Goal: Navigation & Orientation: Find specific page/section

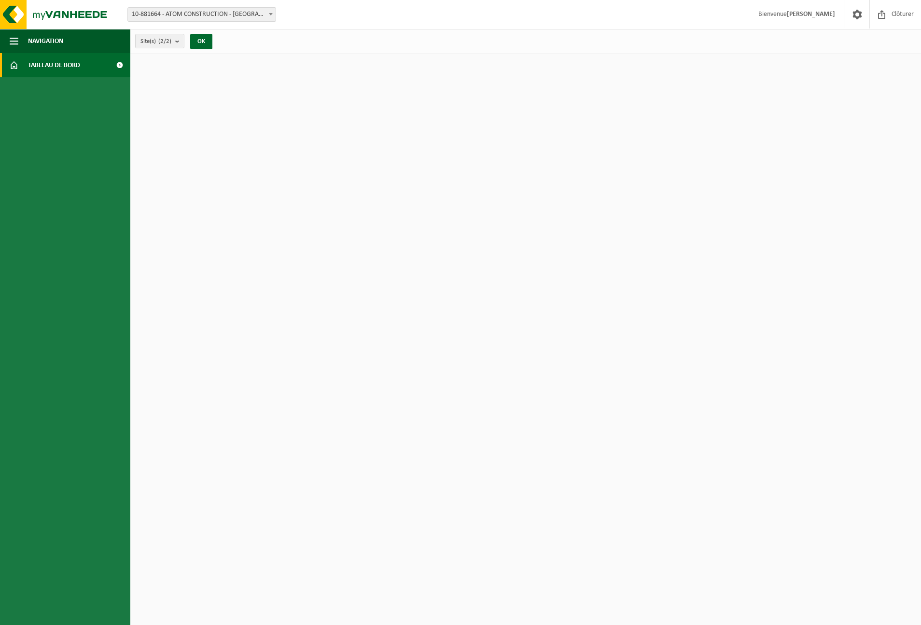
click at [67, 64] on span "Tableau de bord" at bounding box center [54, 65] width 52 height 24
click at [200, 43] on button "OK" at bounding box center [201, 41] width 22 height 15
click at [63, 67] on span "Tableau de bord" at bounding box center [54, 65] width 52 height 24
click at [47, 39] on span "Navigation" at bounding box center [45, 41] width 35 height 24
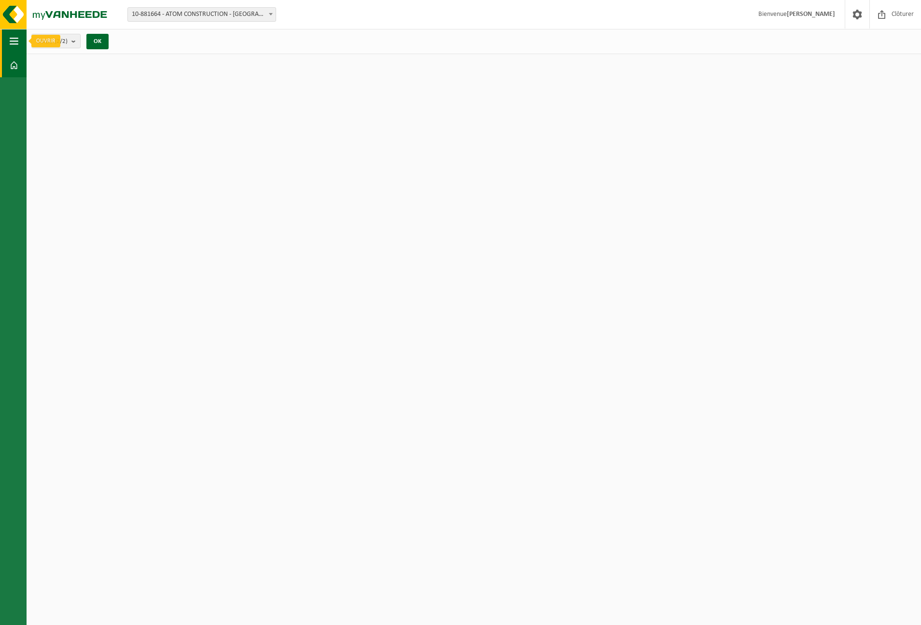
click at [19, 39] on button "Navigation" at bounding box center [13, 41] width 27 height 24
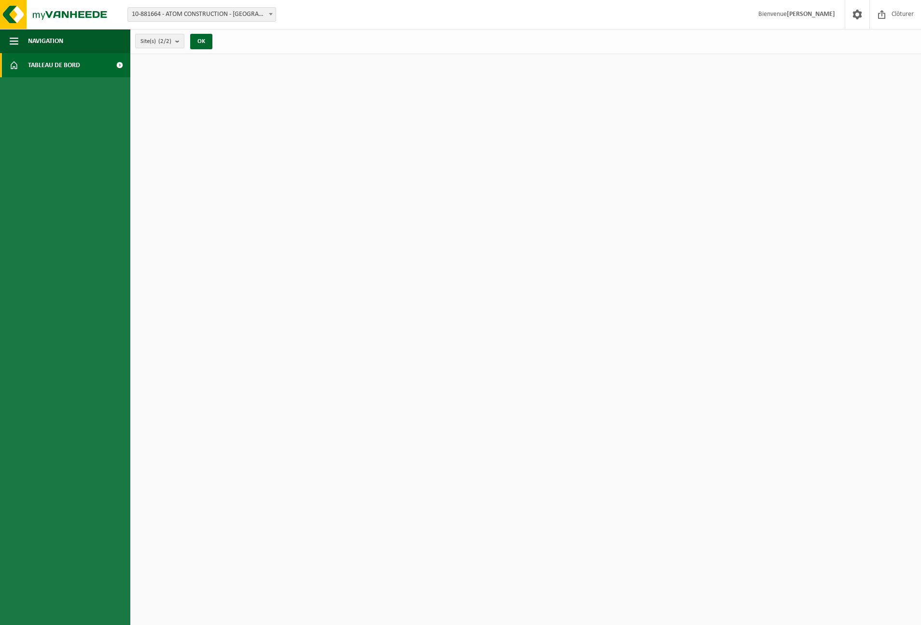
click at [15, 64] on span at bounding box center [14, 65] width 9 height 24
click at [270, 11] on span at bounding box center [271, 14] width 10 height 13
select select "110665"
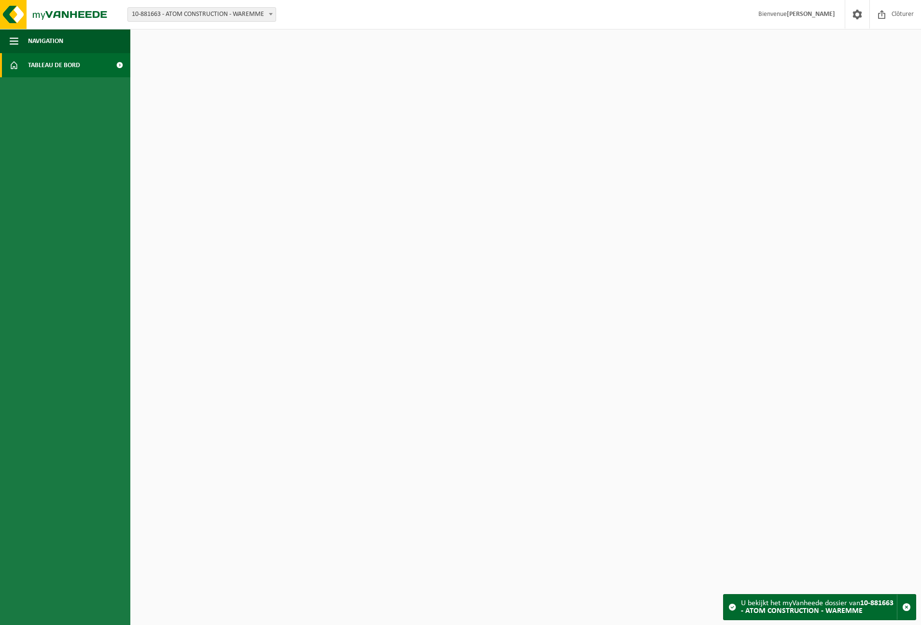
click at [49, 67] on span "Tableau de bord" at bounding box center [54, 65] width 52 height 24
click at [118, 65] on span at bounding box center [120, 65] width 22 height 24
click at [256, 14] on span "10-881663 - ATOM CONSTRUCTION - WAREMME" at bounding box center [202, 15] width 148 height 14
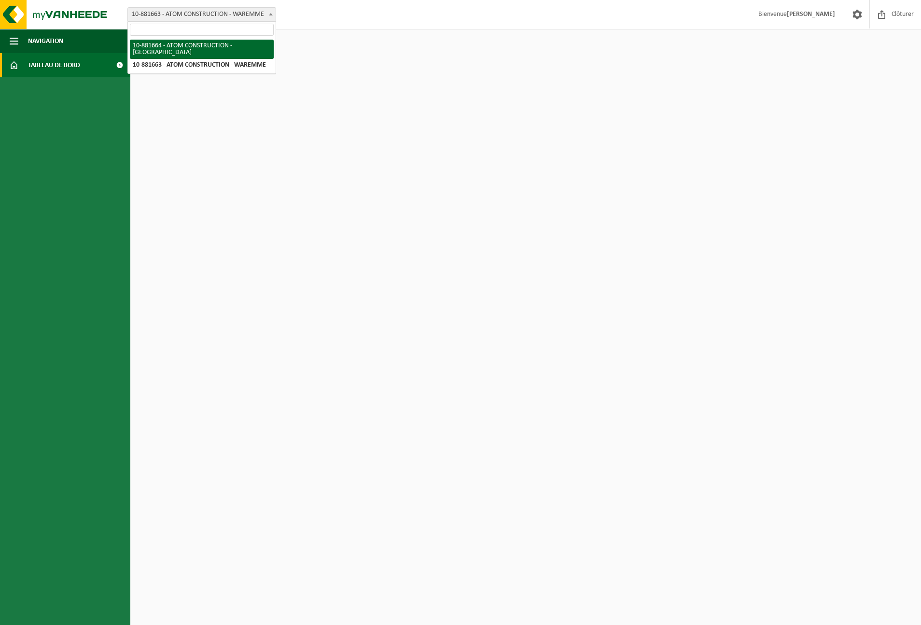
select select "110666"
click at [204, 44] on button "OK" at bounding box center [201, 41] width 22 height 15
click at [184, 42] on button "Site(s) (2/2)" at bounding box center [159, 41] width 49 height 14
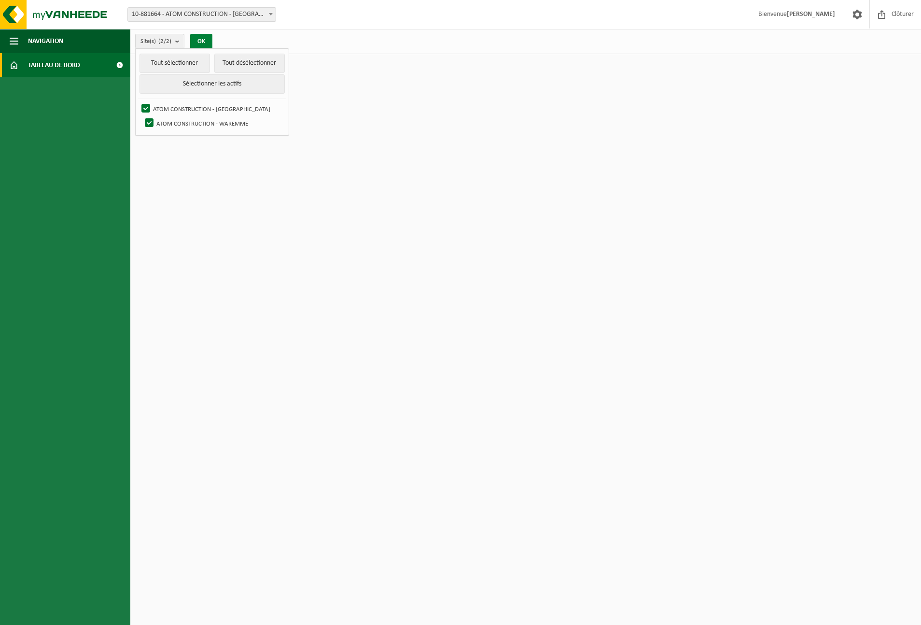
click at [201, 42] on button "OK" at bounding box center [201, 41] width 22 height 15
click at [698, 131] on html "Site: 10-881664 - ATOM CONSTRUCTION - LEUVEN 10-881663 - ATOM CONSTRUCTION - WA…" at bounding box center [460, 312] width 921 height 625
click at [818, 17] on span "Bienvenue CHARLIE ATANGANA" at bounding box center [797, 14] width 96 height 28
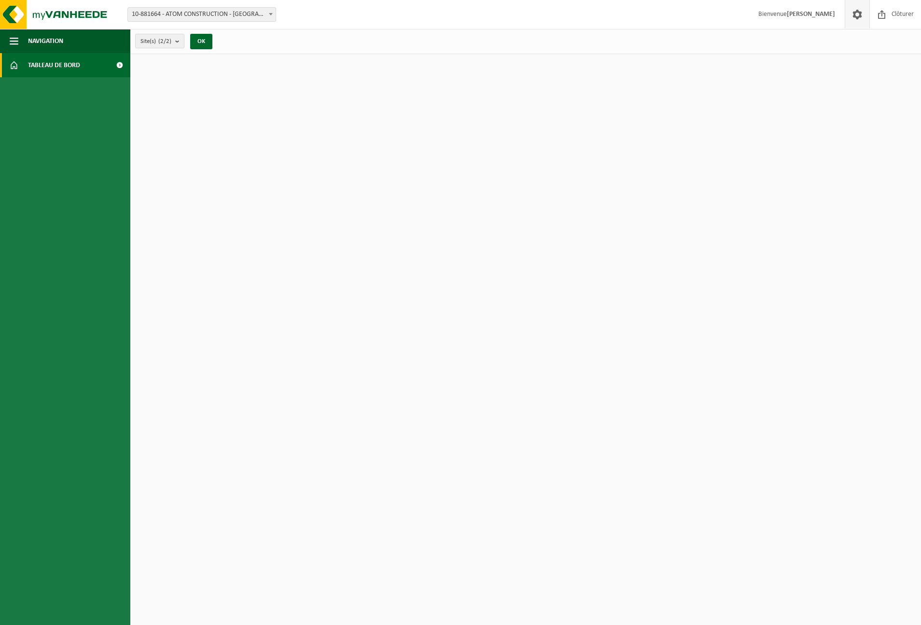
click at [860, 15] on span at bounding box center [857, 14] width 14 height 28
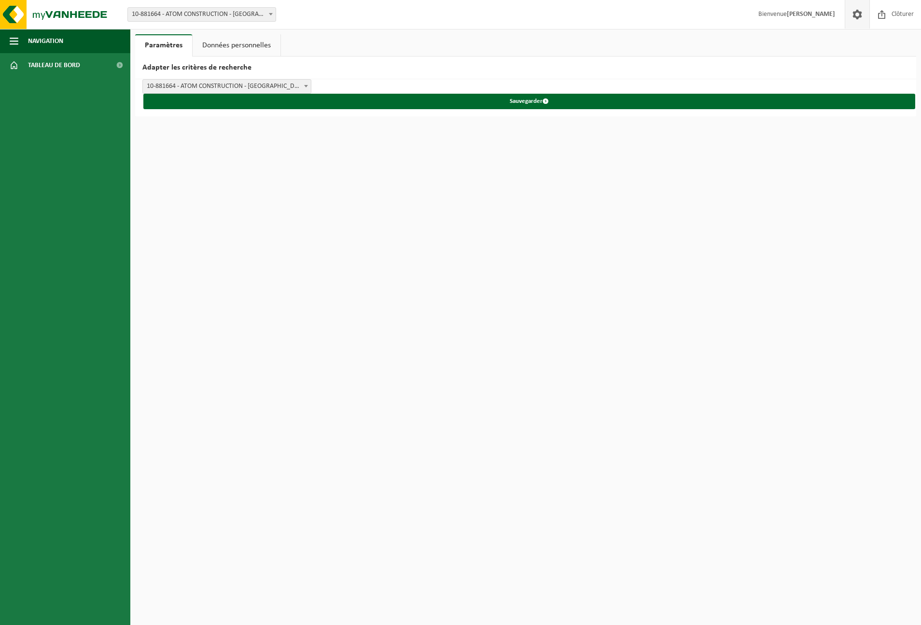
click at [860, 15] on span at bounding box center [857, 14] width 14 height 28
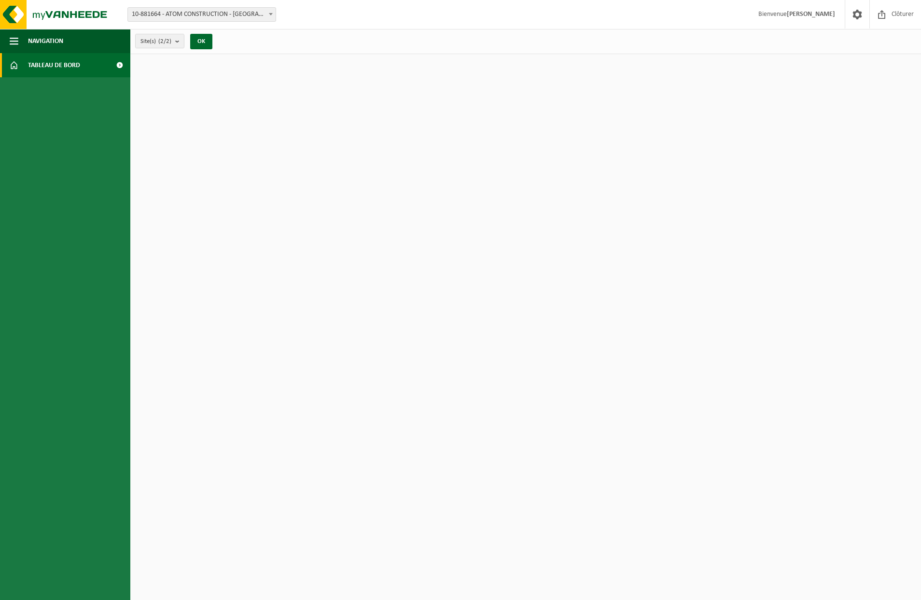
click at [16, 68] on span at bounding box center [14, 65] width 9 height 24
click at [54, 67] on span "Tableau de bord" at bounding box center [54, 65] width 52 height 24
click at [42, 40] on span "Navigation" at bounding box center [45, 41] width 35 height 24
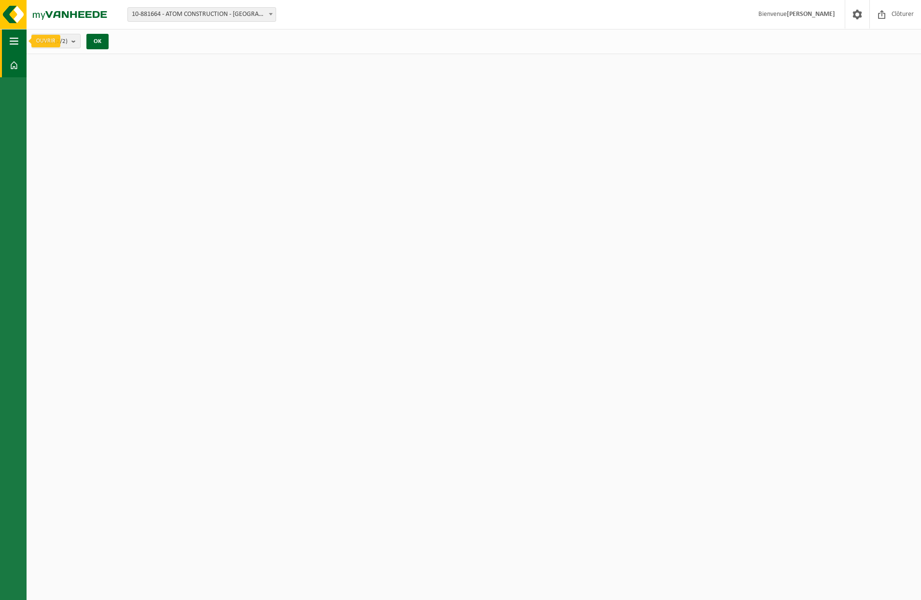
click at [19, 41] on button "Navigation" at bounding box center [13, 41] width 27 height 24
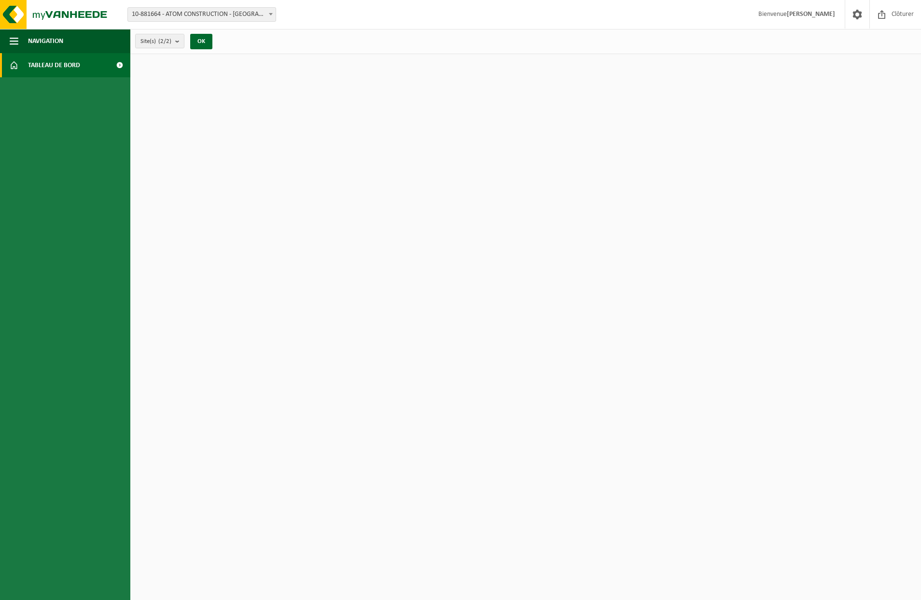
click at [23, 63] on link "Tableau de bord" at bounding box center [65, 65] width 130 height 24
